Goal: Information Seeking & Learning: Learn about a topic

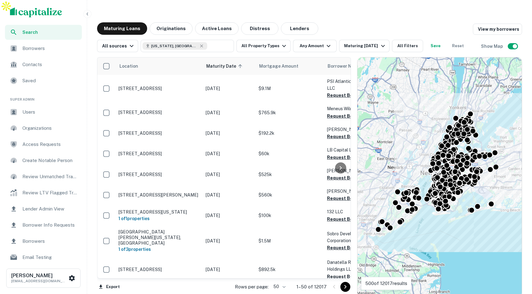
click at [89, 12] on icon "button" at bounding box center [87, 14] width 5 height 5
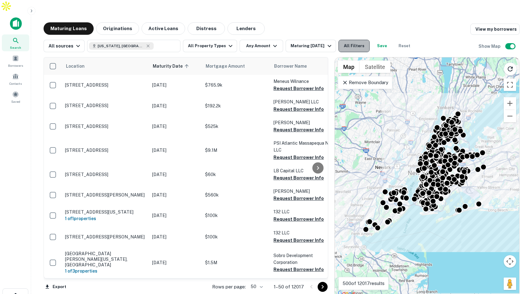
click at [352, 40] on button "All Filters" at bounding box center [353, 46] width 31 height 12
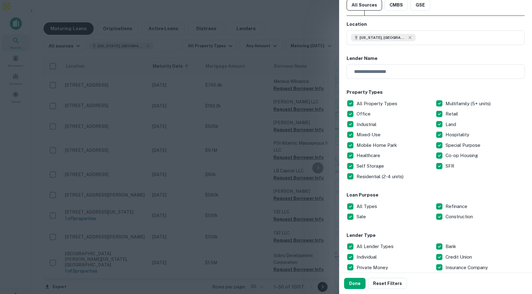
scroll to position [60, 0]
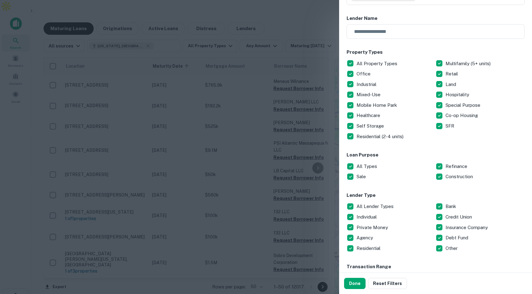
click at [312, 20] on div at bounding box center [266, 147] width 532 height 294
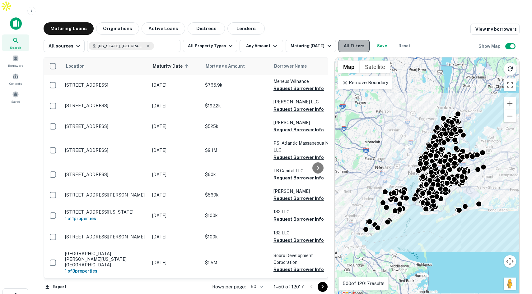
click at [361, 40] on button "All Filters" at bounding box center [353, 46] width 31 height 12
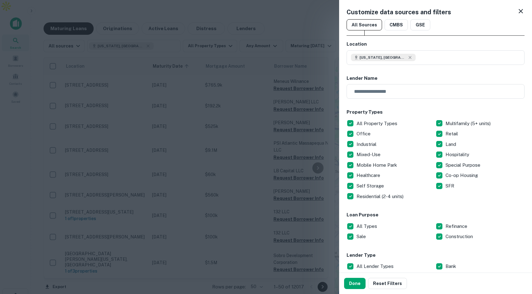
click at [519, 10] on icon at bounding box center [520, 10] width 7 height 7
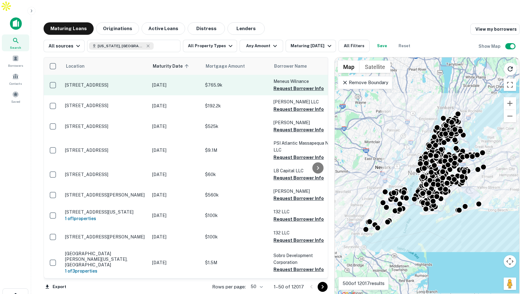
click at [136, 82] on p "[STREET_ADDRESS]" at bounding box center [105, 85] width 81 height 6
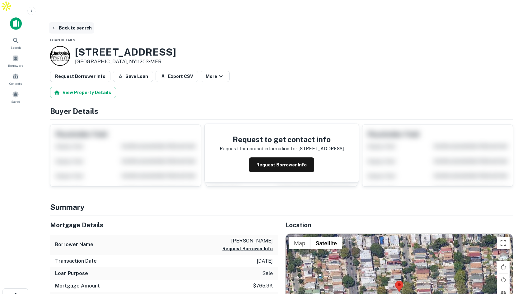
click at [77, 22] on button "Back to search" at bounding box center [71, 27] width 45 height 11
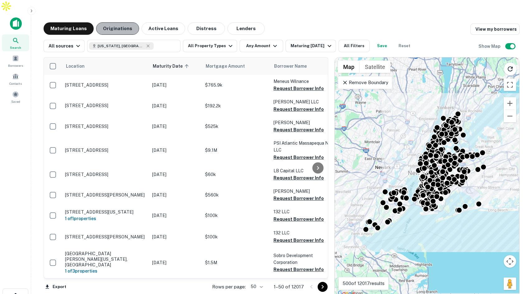
click at [117, 22] on button "Originations" at bounding box center [117, 28] width 43 height 12
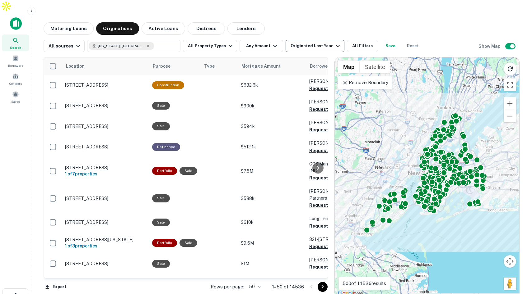
click at [294, 42] on div "Originated Last Year" at bounding box center [315, 45] width 51 height 7
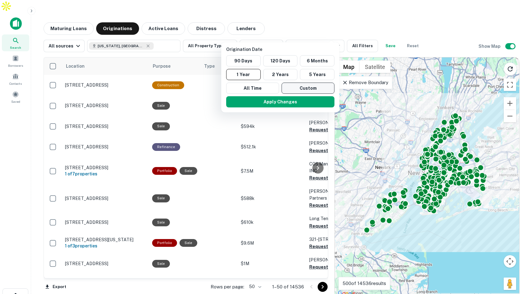
click at [291, 87] on button "Custom" at bounding box center [307, 88] width 53 height 11
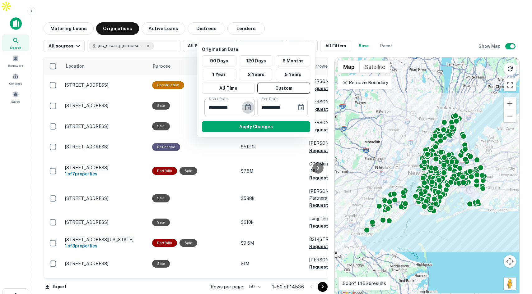
click at [249, 107] on icon "Choose date, selected date is Mar 15, 2025" at bounding box center [247, 107] width 7 height 7
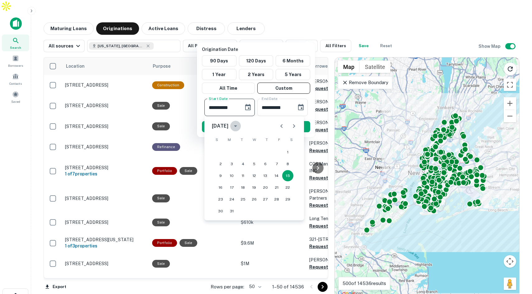
click at [237, 126] on icon "calendar view is open, switch to year view" at bounding box center [235, 127] width 3 height 2
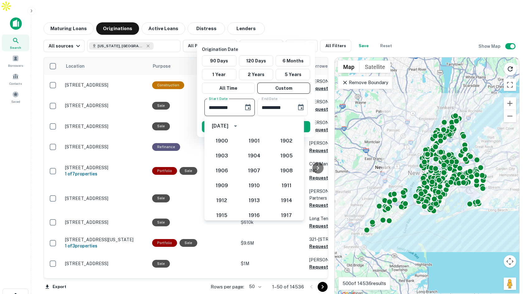
scroll to position [540, 0]
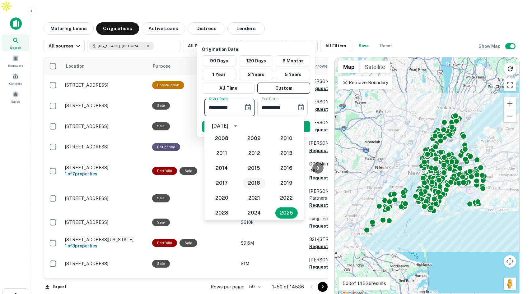
click at [252, 180] on button "2018" at bounding box center [254, 183] width 22 height 11
type input "**********"
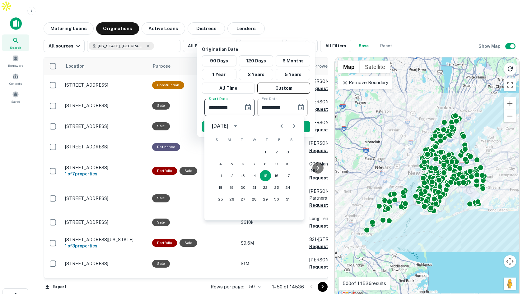
click at [301, 108] on icon "Choose date, selected date is Sep 11, 2025" at bounding box center [301, 107] width 6 height 6
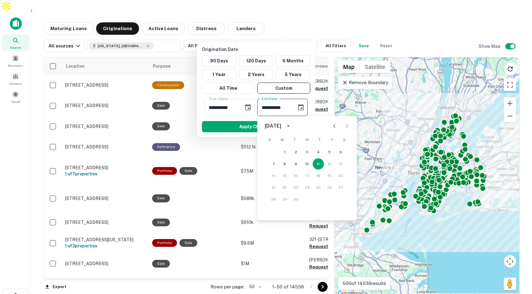
click at [290, 126] on icon "calendar view is open, switch to year view" at bounding box center [288, 127] width 3 height 2
click at [306, 155] on button "2022" at bounding box center [307, 155] width 22 height 11
type input "**********"
click at [273, 174] on button "11" at bounding box center [273, 175] width 11 height 11
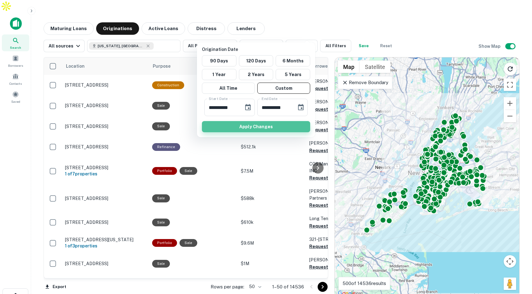
click at [269, 125] on button "Apply Changes" at bounding box center [256, 126] width 108 height 11
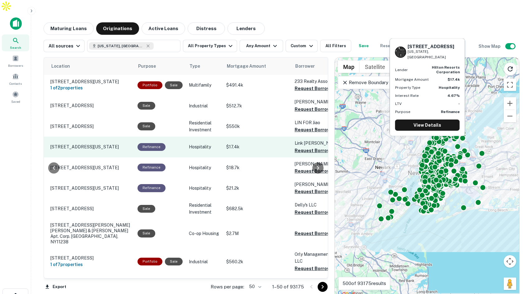
scroll to position [0, 28]
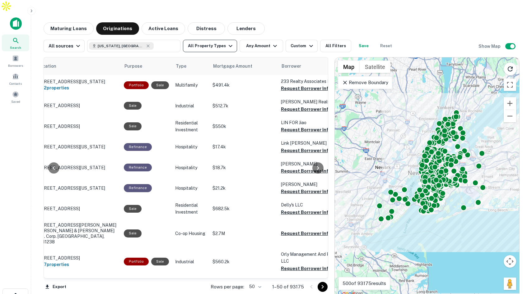
click at [228, 45] on icon "button" at bounding box center [230, 46] width 4 height 2
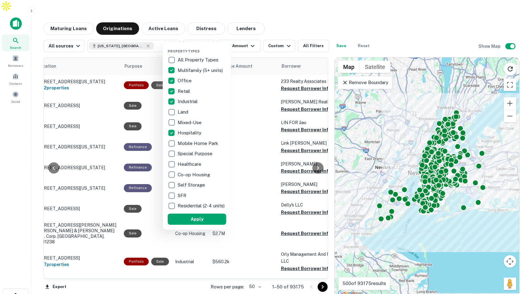
drag, startPoint x: 208, startPoint y: 224, endPoint x: 245, endPoint y: 34, distance: 193.6
click at [208, 224] on button "Apply" at bounding box center [197, 219] width 58 height 11
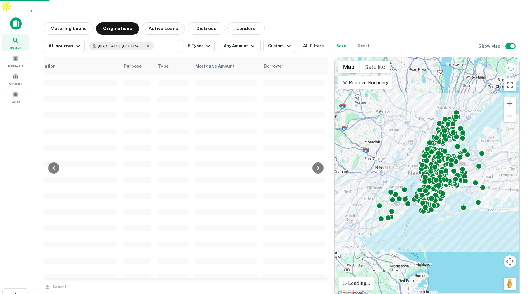
click at [244, 40] on button "Any Amount" at bounding box center [239, 46] width 44 height 12
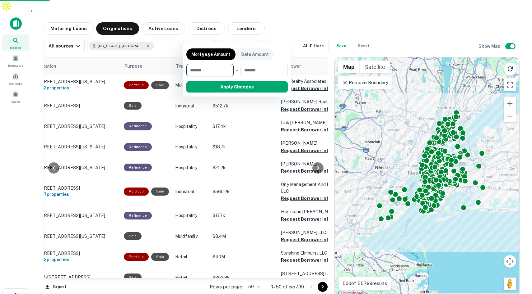
click at [207, 69] on input "number" at bounding box center [207, 70] width 43 height 12
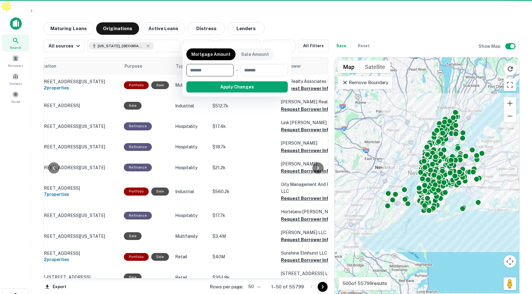
type input "*******"
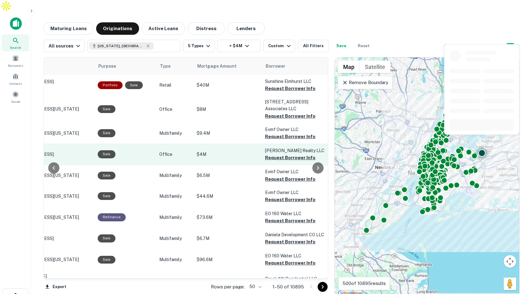
scroll to position [0, 67]
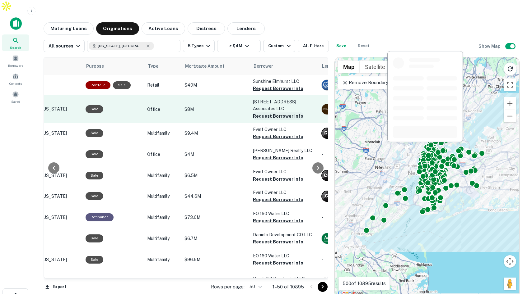
click at [268, 113] on button "Request Borrower Info" at bounding box center [278, 116] width 50 height 7
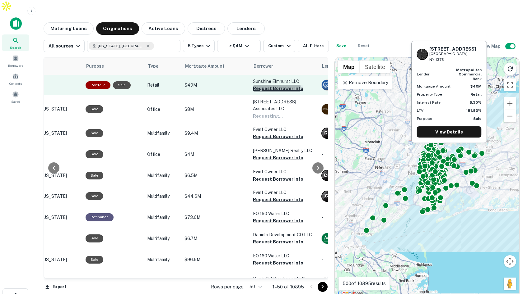
click at [273, 85] on button "Request Borrower Info" at bounding box center [278, 88] width 50 height 7
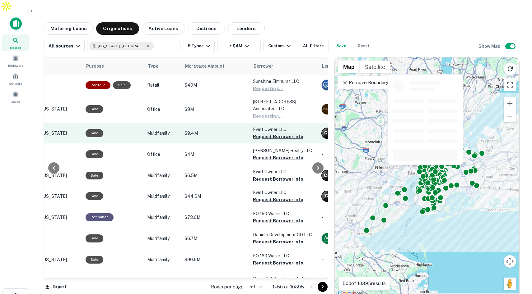
click at [262, 133] on button "Request Borrower Info" at bounding box center [278, 136] width 50 height 7
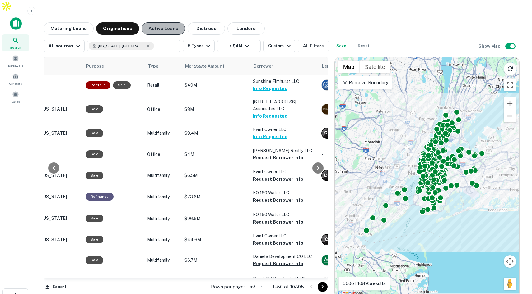
click at [162, 22] on button "Active Loans" at bounding box center [163, 28] width 44 height 12
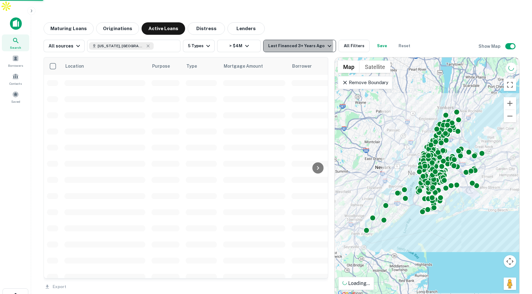
click at [292, 42] on div "Last Financed 3+ Years Ago" at bounding box center [300, 45] width 65 height 7
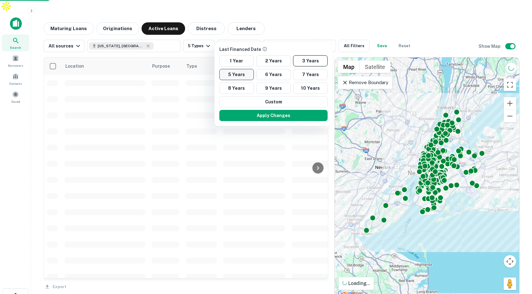
click at [239, 72] on button "5 Years" at bounding box center [236, 74] width 35 height 11
click at [276, 115] on button "Apply Changes" at bounding box center [273, 115] width 108 height 11
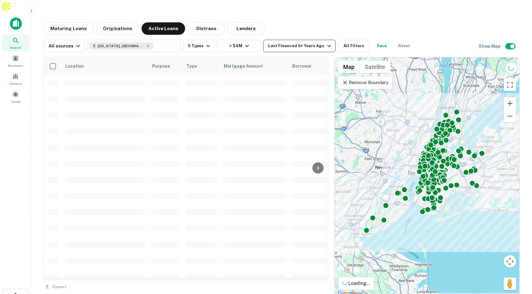
click at [301, 42] on div "Last Financed 5+ Years Ago" at bounding box center [300, 45] width 64 height 7
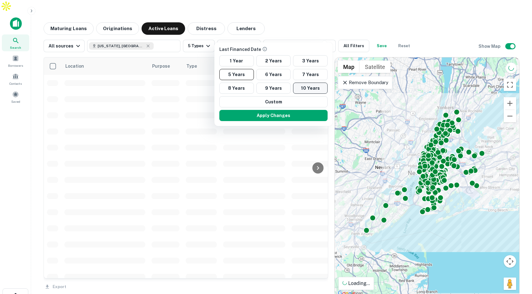
click at [301, 88] on button "10 Years" at bounding box center [310, 88] width 35 height 11
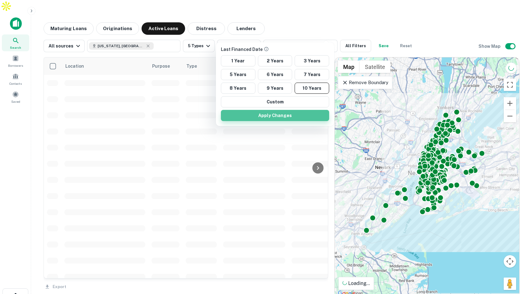
click at [277, 115] on button "Apply Changes" at bounding box center [275, 115] width 108 height 11
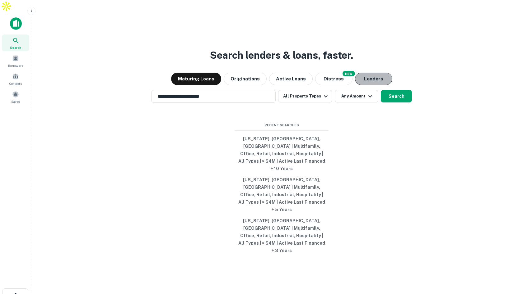
click at [371, 85] on button "Lenders" at bounding box center [373, 79] width 37 height 12
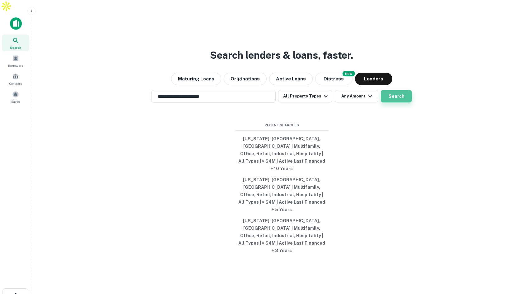
click at [394, 103] on button "Search" at bounding box center [395, 96] width 31 height 12
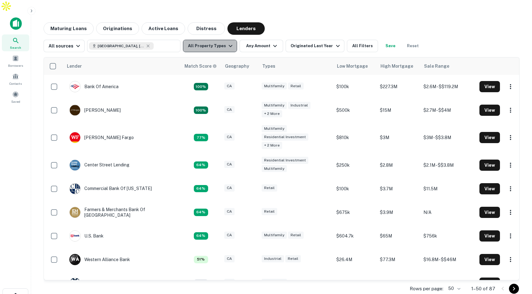
click at [227, 42] on icon "button" at bounding box center [230, 45] width 7 height 7
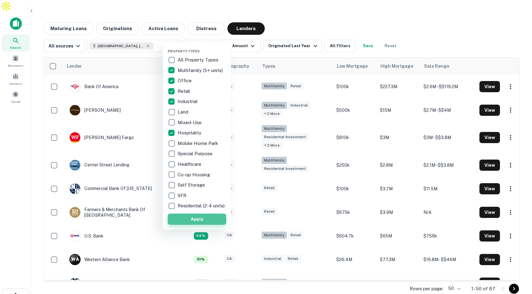
click at [186, 222] on button "Apply" at bounding box center [197, 219] width 58 height 11
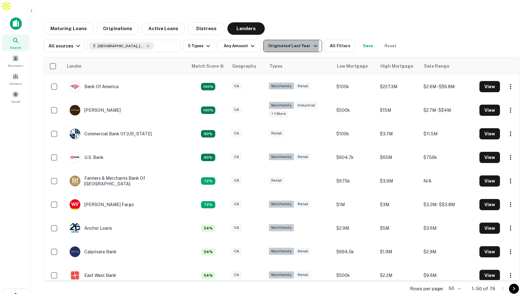
click at [274, 42] on div "Originated Last Year" at bounding box center [293, 45] width 51 height 7
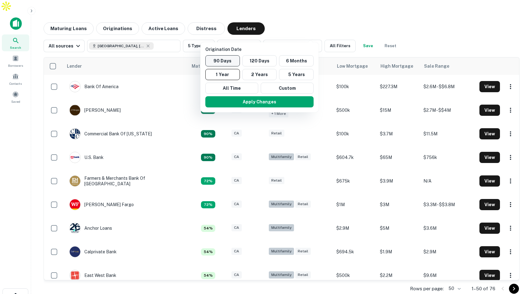
click at [229, 63] on button "90 Days" at bounding box center [222, 60] width 35 height 11
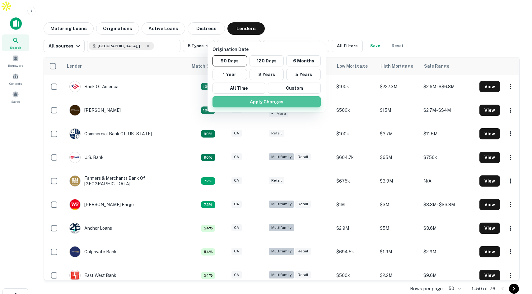
click at [241, 99] on button "Apply Changes" at bounding box center [266, 101] width 108 height 11
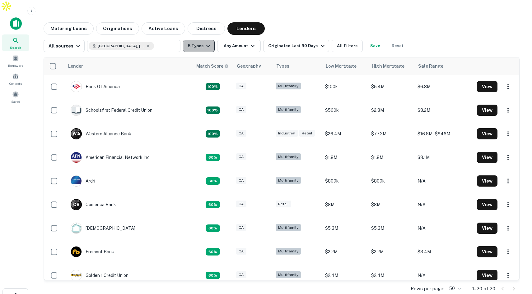
click at [202, 40] on button "5 Types" at bounding box center [199, 46] width 32 height 12
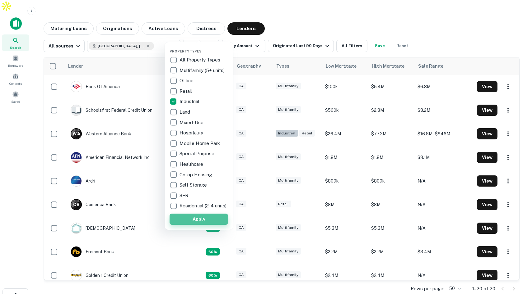
click at [205, 221] on button "Apply" at bounding box center [198, 219] width 58 height 11
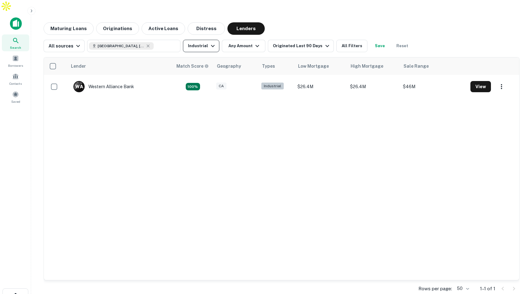
click at [209, 42] on icon "button" at bounding box center [212, 45] width 7 height 7
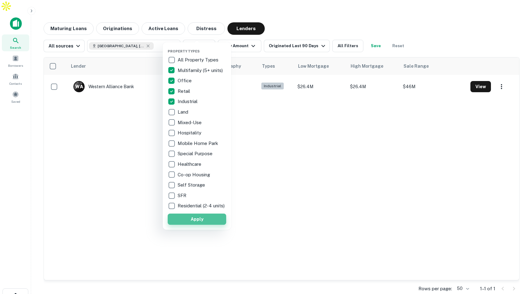
click at [184, 223] on button "Apply" at bounding box center [197, 219] width 58 height 11
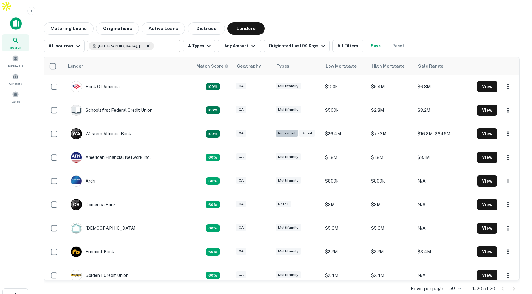
click at [145, 44] on icon at bounding box center [147, 46] width 5 height 5
type input "**********"
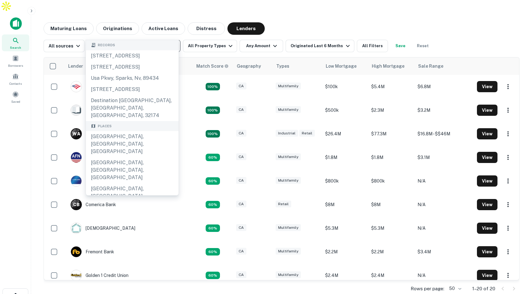
click at [173, 44] on icon "Clear" at bounding box center [174, 46] width 4 height 4
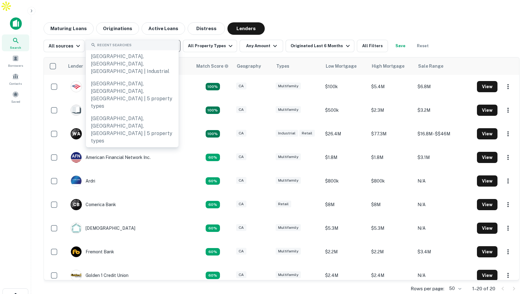
click at [159, 42] on input "text" at bounding box center [133, 46] width 89 height 9
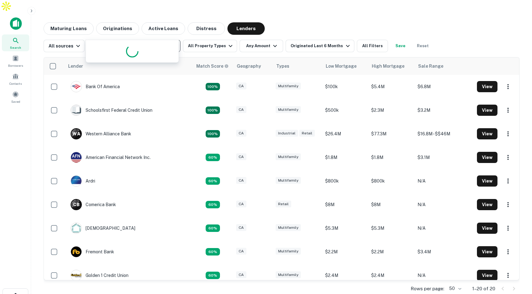
type input "********"
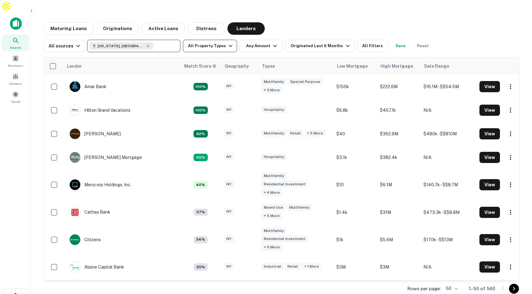
click at [227, 42] on icon "button" at bounding box center [230, 45] width 7 height 7
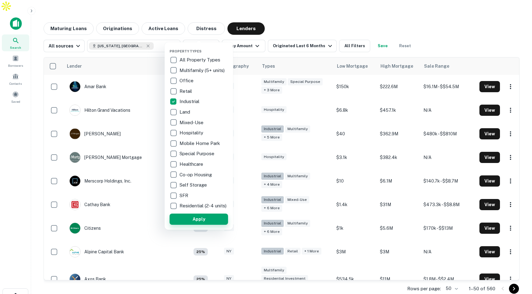
click at [189, 224] on button "Apply" at bounding box center [198, 219] width 58 height 11
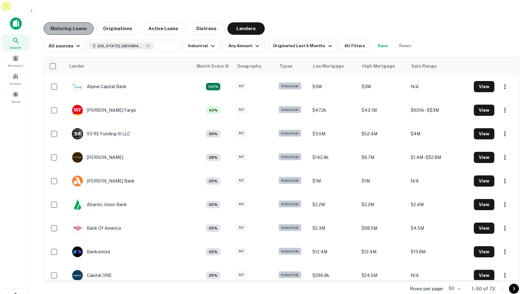
click at [75, 22] on button "Maturing Loans" at bounding box center [69, 28] width 50 height 12
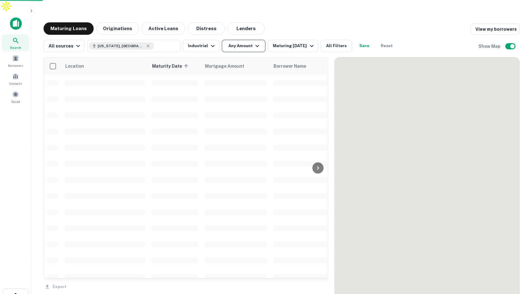
click at [247, 40] on button "Any Amount" at bounding box center [244, 46] width 44 height 12
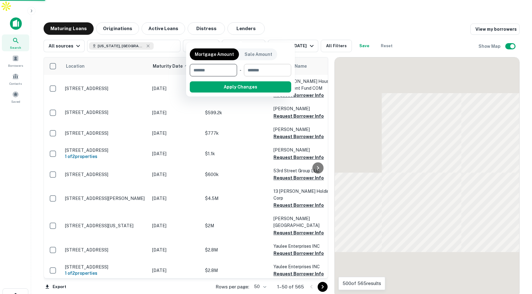
click at [260, 71] on input "number" at bounding box center [265, 70] width 43 height 12
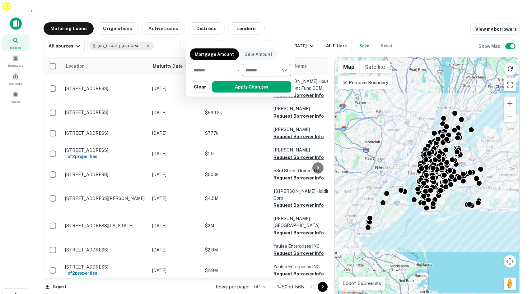
type input "*******"
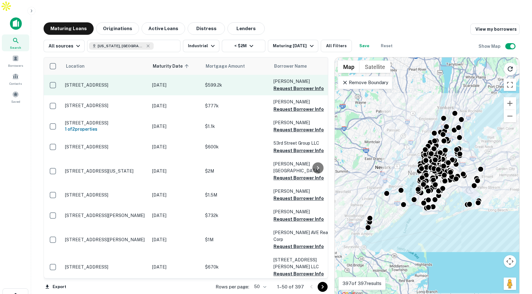
scroll to position [0, 6]
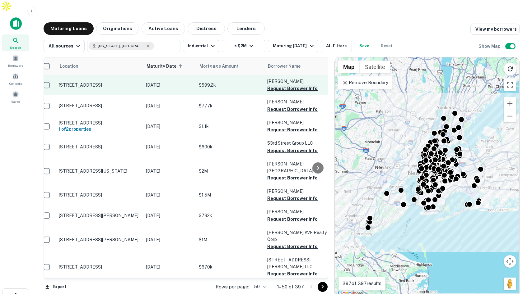
click at [290, 85] on button "Request Borrower Info" at bounding box center [292, 88] width 50 height 7
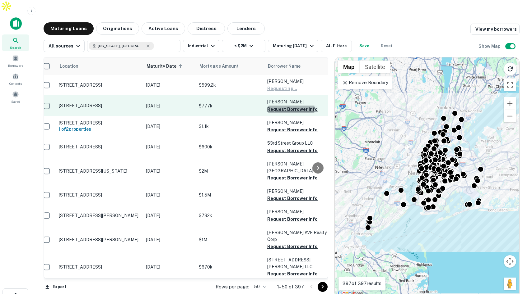
click at [283, 106] on button "Request Borrower Info" at bounding box center [292, 109] width 50 height 7
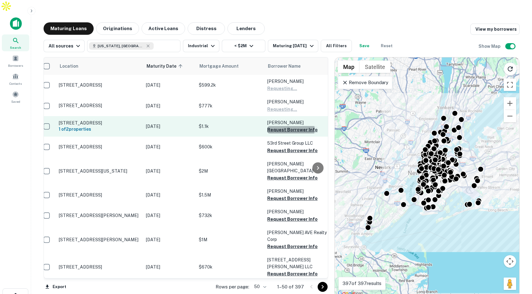
click at [281, 126] on button "Request Borrower Info" at bounding box center [292, 129] width 50 height 7
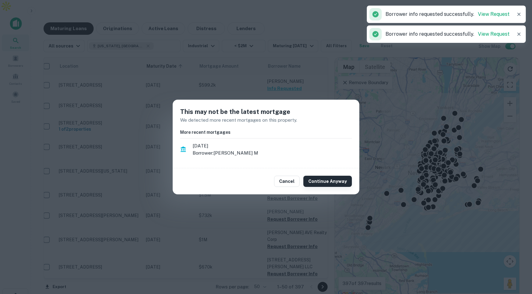
click at [328, 182] on button "Continue Anyway" at bounding box center [327, 181] width 48 height 11
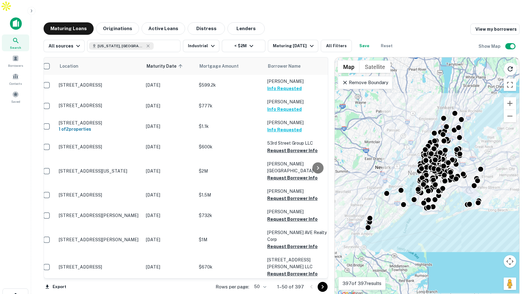
click at [376, 79] on p "Remove Boundary" at bounding box center [365, 82] width 46 height 7
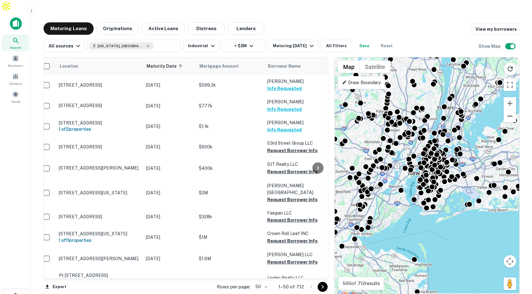
click at [508, 110] on button "Zoom out" at bounding box center [509, 116] width 12 height 12
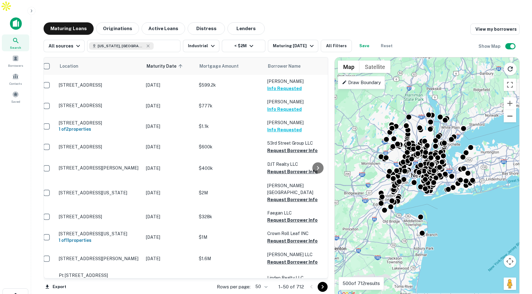
click at [508, 110] on button "Zoom out" at bounding box center [509, 116] width 12 height 12
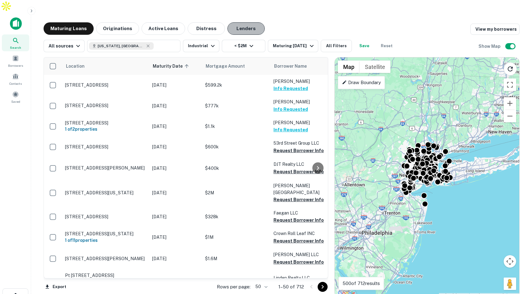
click at [233, 22] on button "Lenders" at bounding box center [245, 28] width 37 height 12
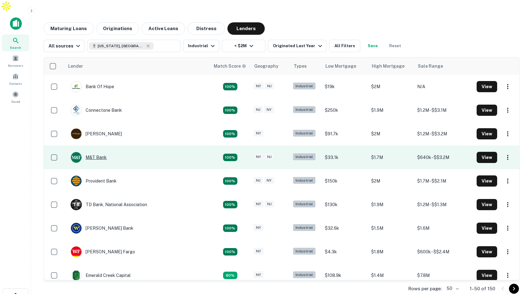
click at [96, 152] on div "M&T Bank" at bounding box center [89, 157] width 36 height 11
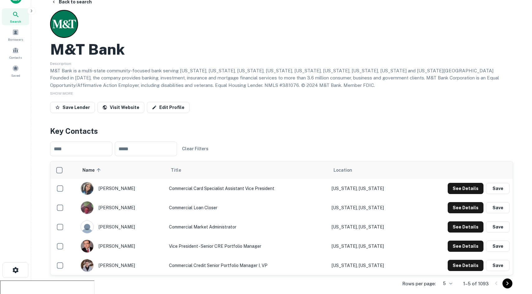
scroll to position [27, 0]
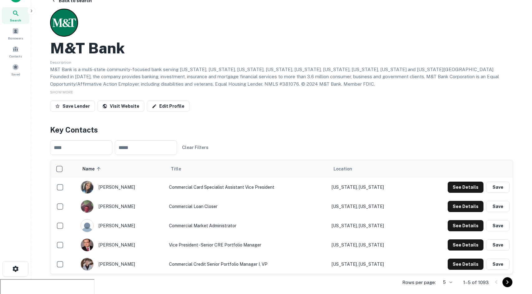
click at [88, 39] on h2 "M&T Bank" at bounding box center [87, 48] width 75 height 18
drag, startPoint x: 136, startPoint y: 36, endPoint x: 50, endPoint y: 33, distance: 85.2
click at [50, 39] on div "M&T Bank" at bounding box center [281, 48] width 463 height 18
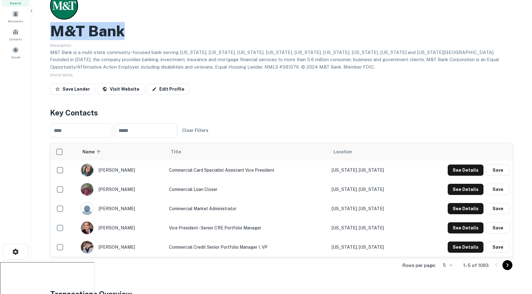
scroll to position [0, 0]
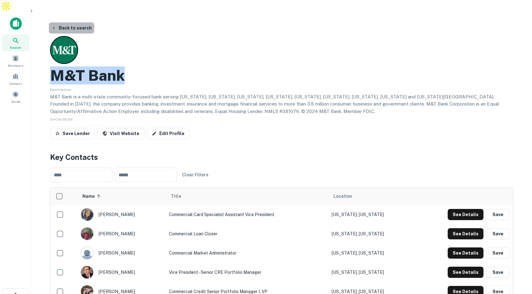
click at [81, 22] on button "Back to search" at bounding box center [71, 27] width 45 height 11
